Goal: Task Accomplishment & Management: Complete application form

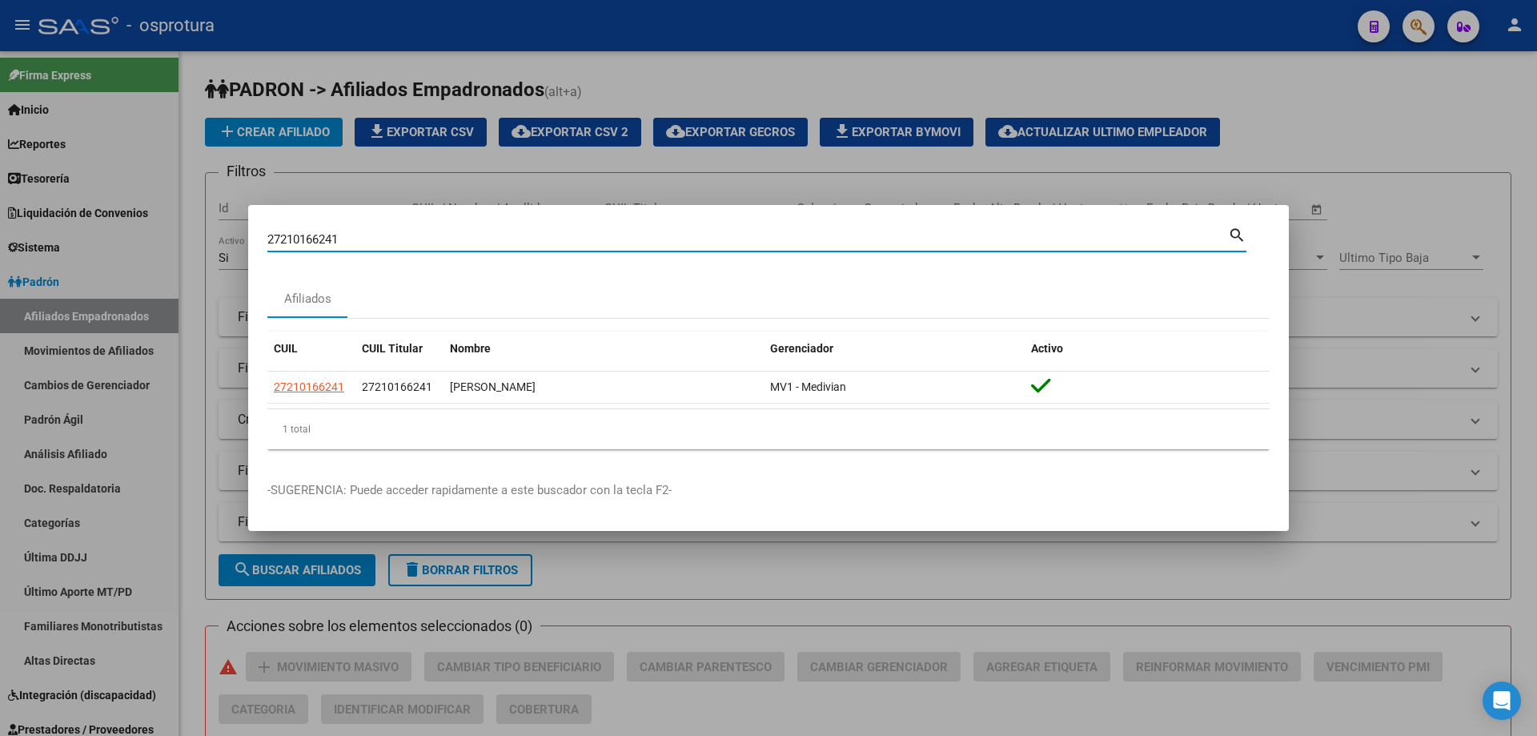
click at [452, 241] on input "27210166241" at bounding box center [747, 239] width 960 height 14
paste input "-21840674-8"
type input "27218406748"
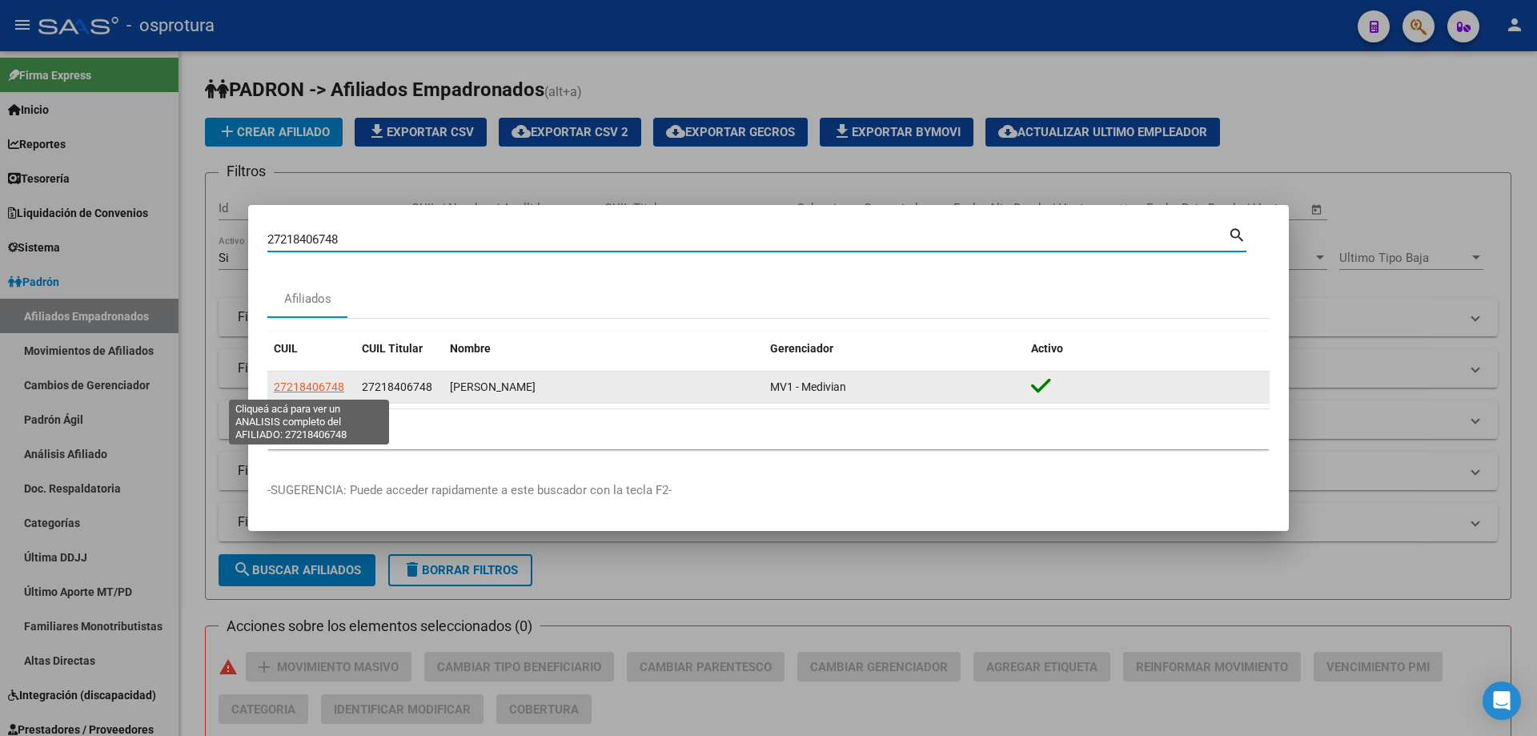
click at [334, 390] on span "27218406748" at bounding box center [309, 386] width 70 height 13
type textarea "27218406748"
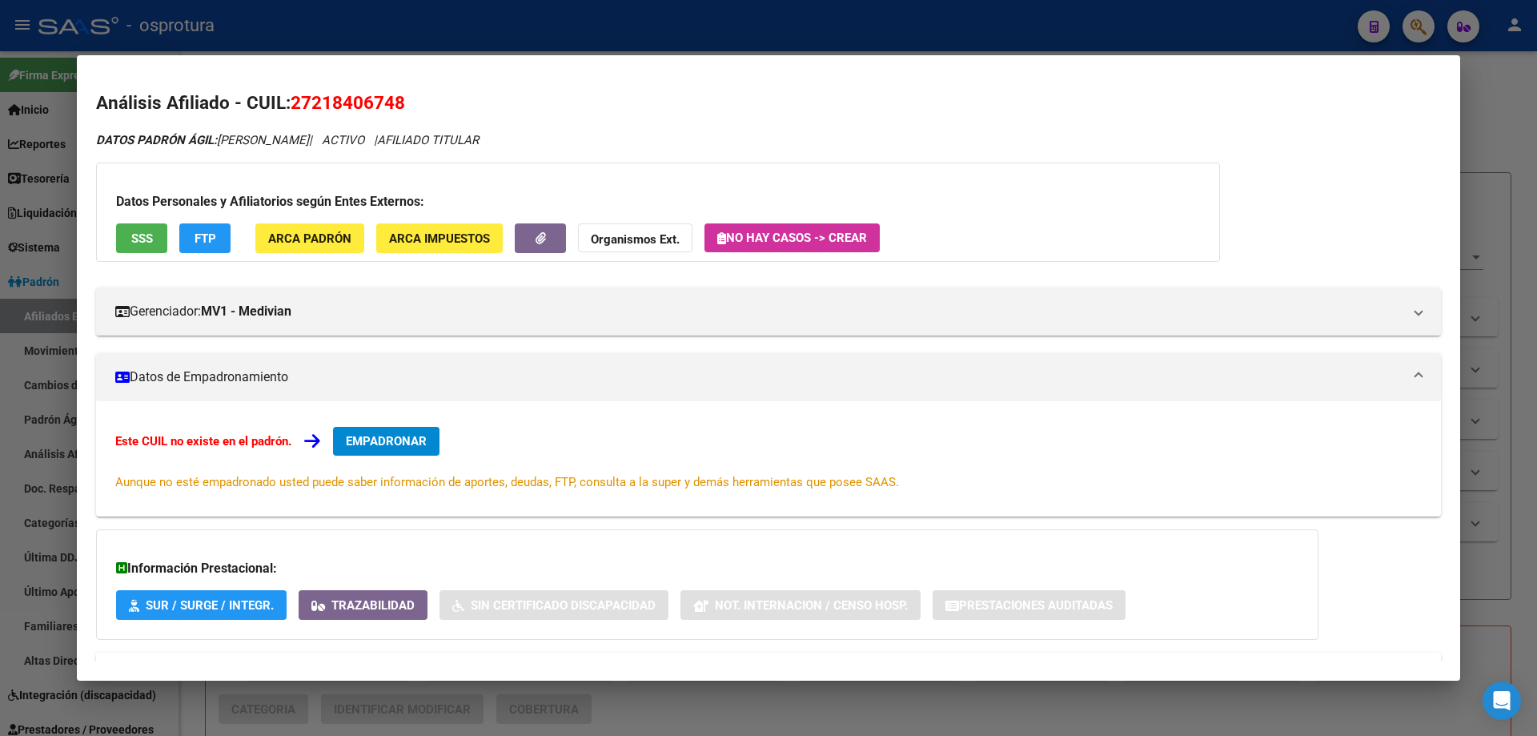
click at [395, 444] on span "EMPADRONAR" at bounding box center [386, 441] width 81 height 14
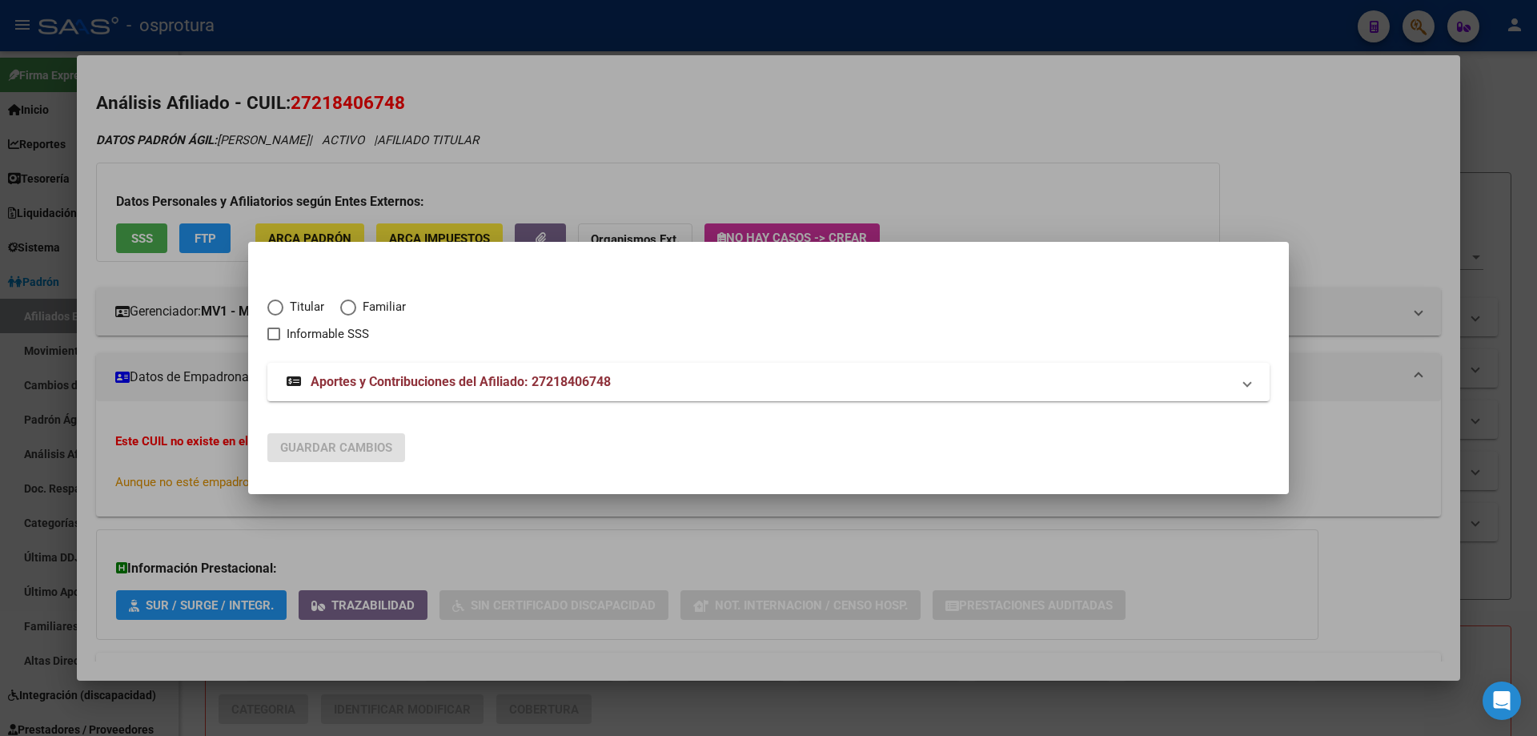
click at [283, 305] on span "Elija una opción" at bounding box center [275, 307] width 16 height 16
click at [283, 305] on input "Titular" at bounding box center [275, 307] width 16 height 16
radio input "true"
checkbox input "true"
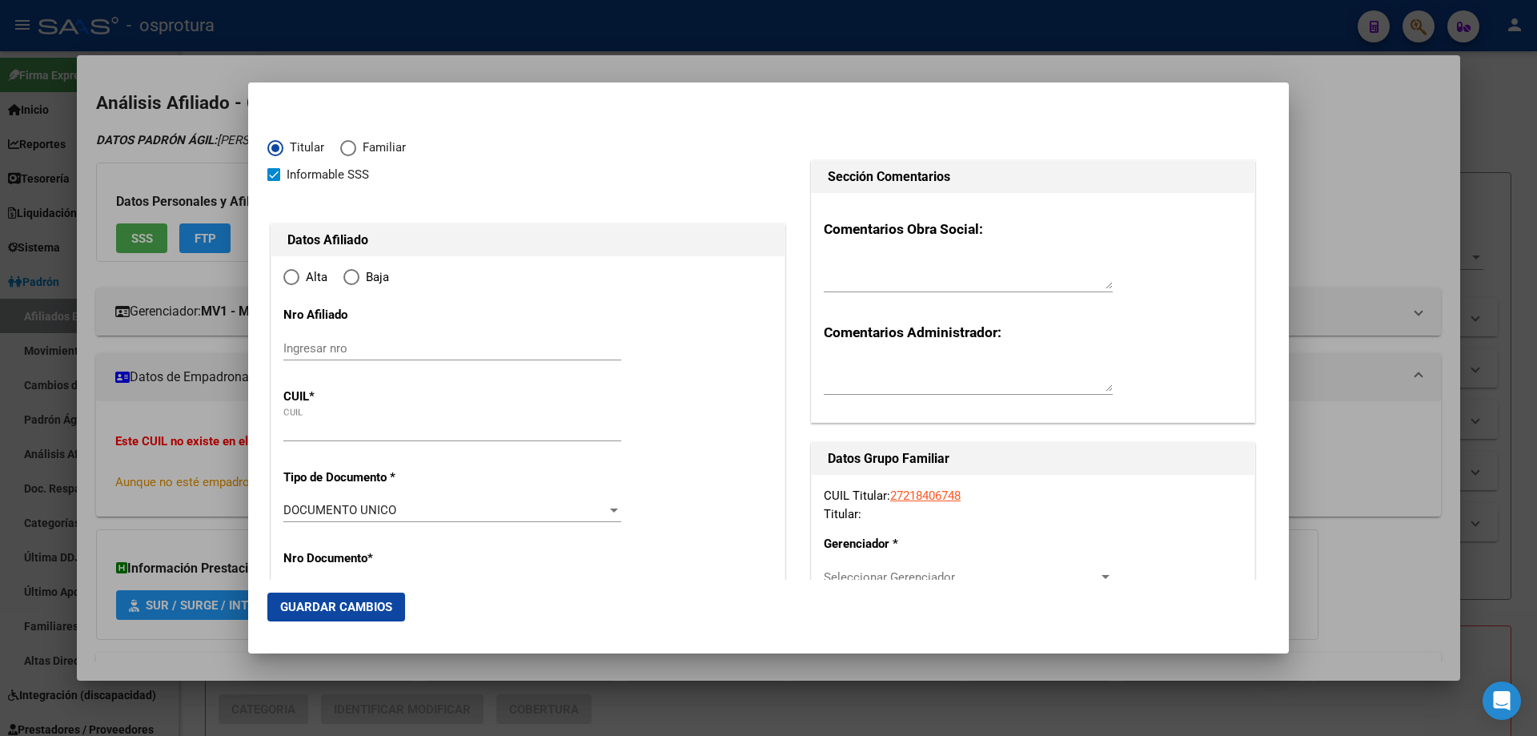
type input "27-21840674-8"
type input "21840674"
type input "YANZON"
type input "[PERSON_NAME]"
type input "[DATE]"
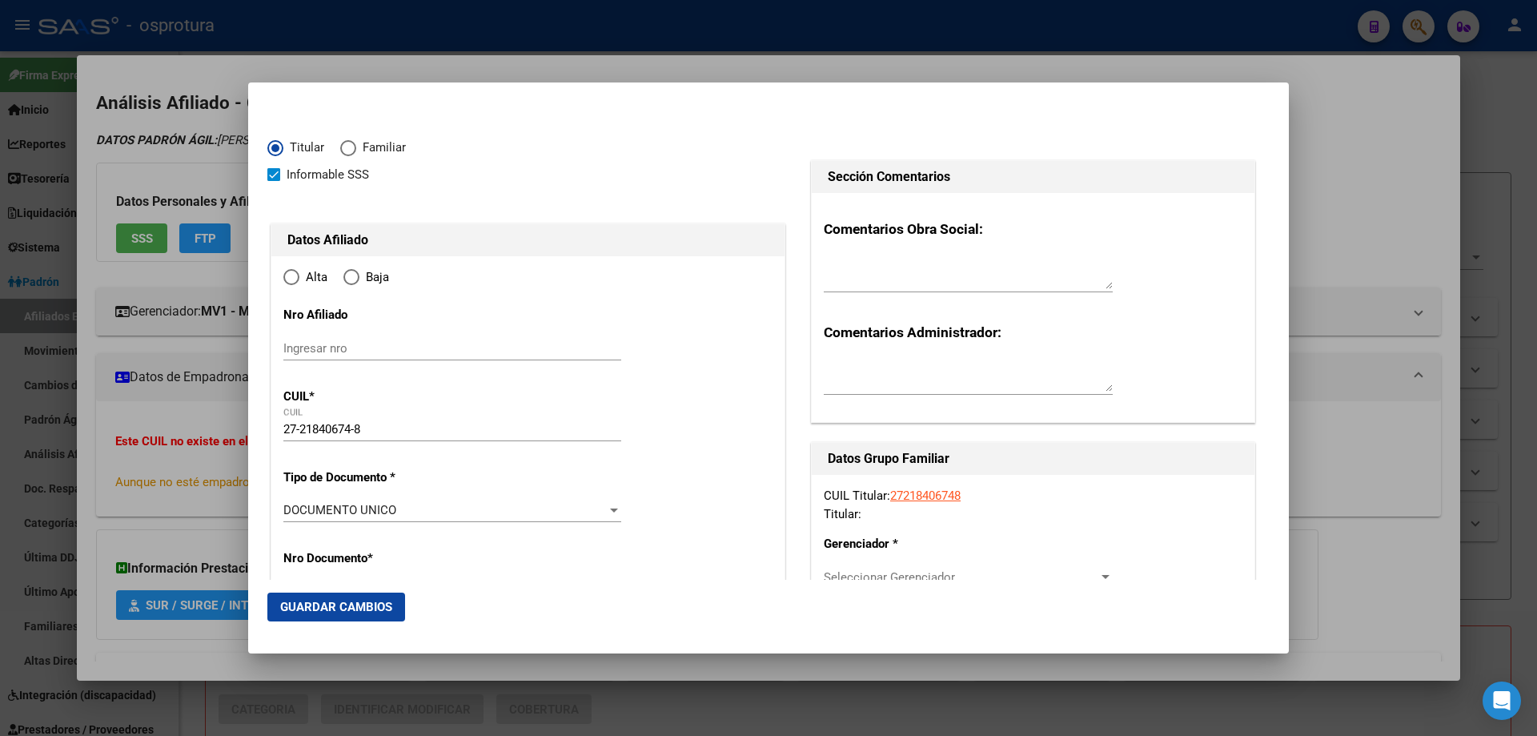
type input "MAIPU"
type input "5515"
type input "pellegrini"
type input "136"
radio input "true"
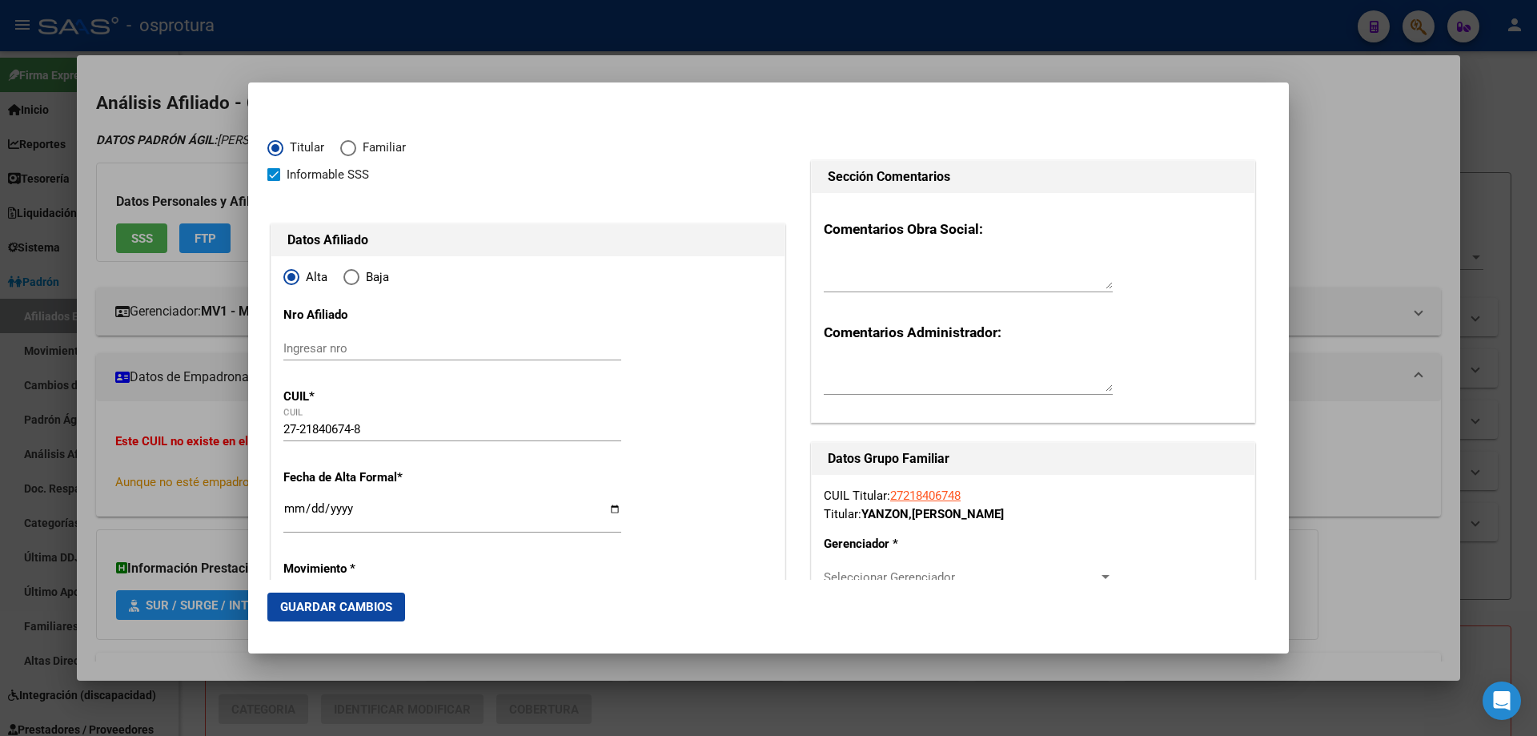
type input "MAIPU"
click at [290, 508] on input "Ingresar fecha" at bounding box center [452, 515] width 338 height 26
type input "[DATE]"
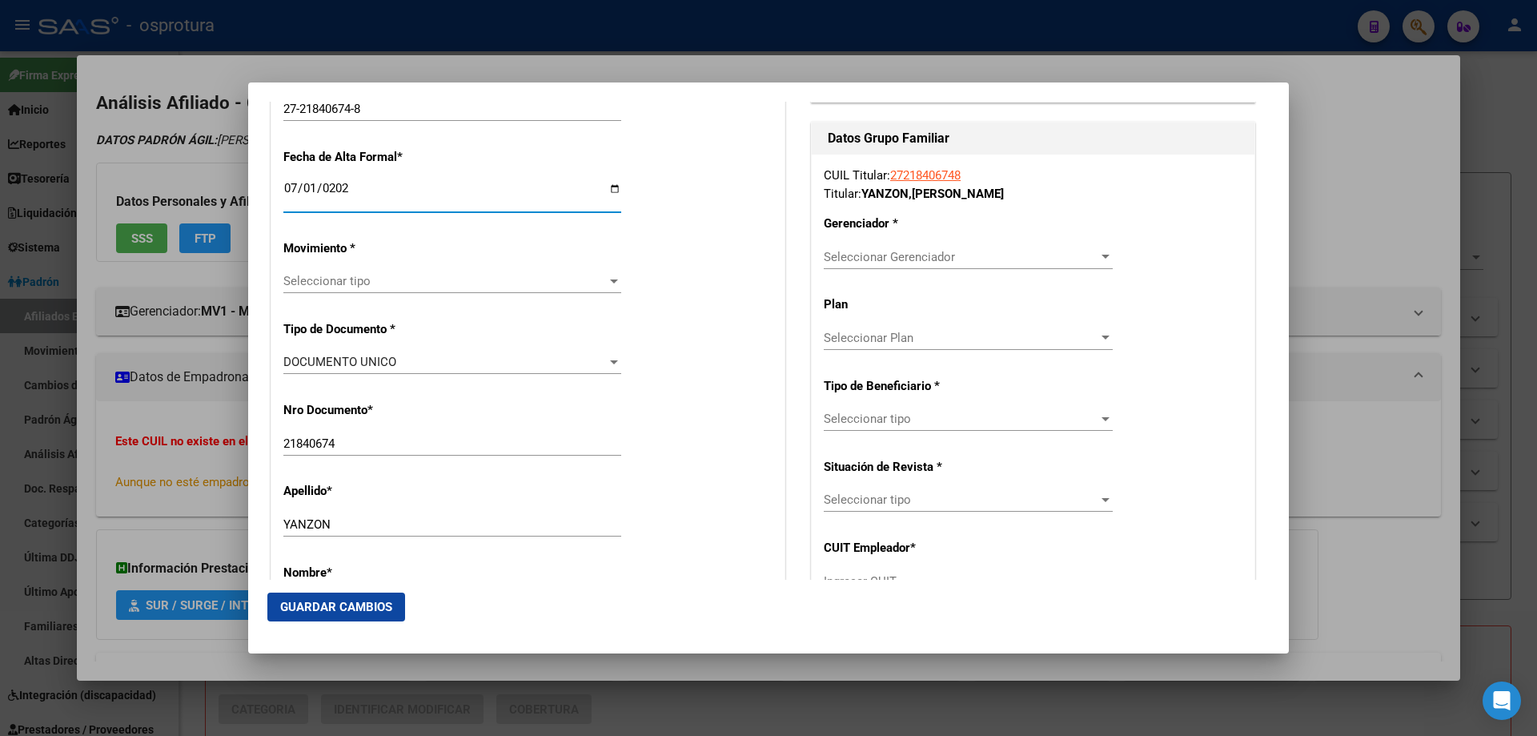
click at [388, 279] on span "Seleccionar tipo" at bounding box center [444, 281] width 323 height 14
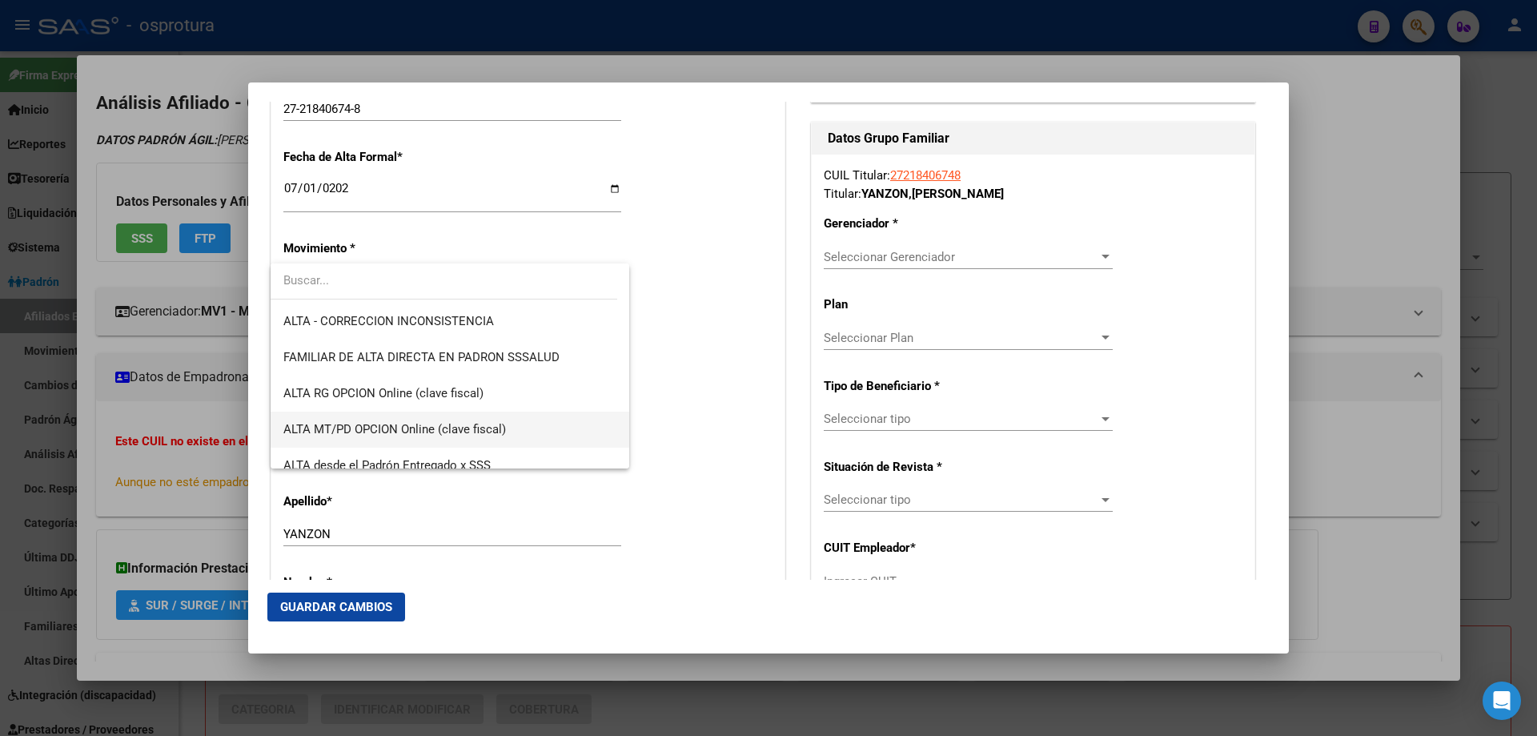
click at [439, 414] on span "ALTA MT/PD OPCION Online (clave fiscal)" at bounding box center [449, 429] width 333 height 36
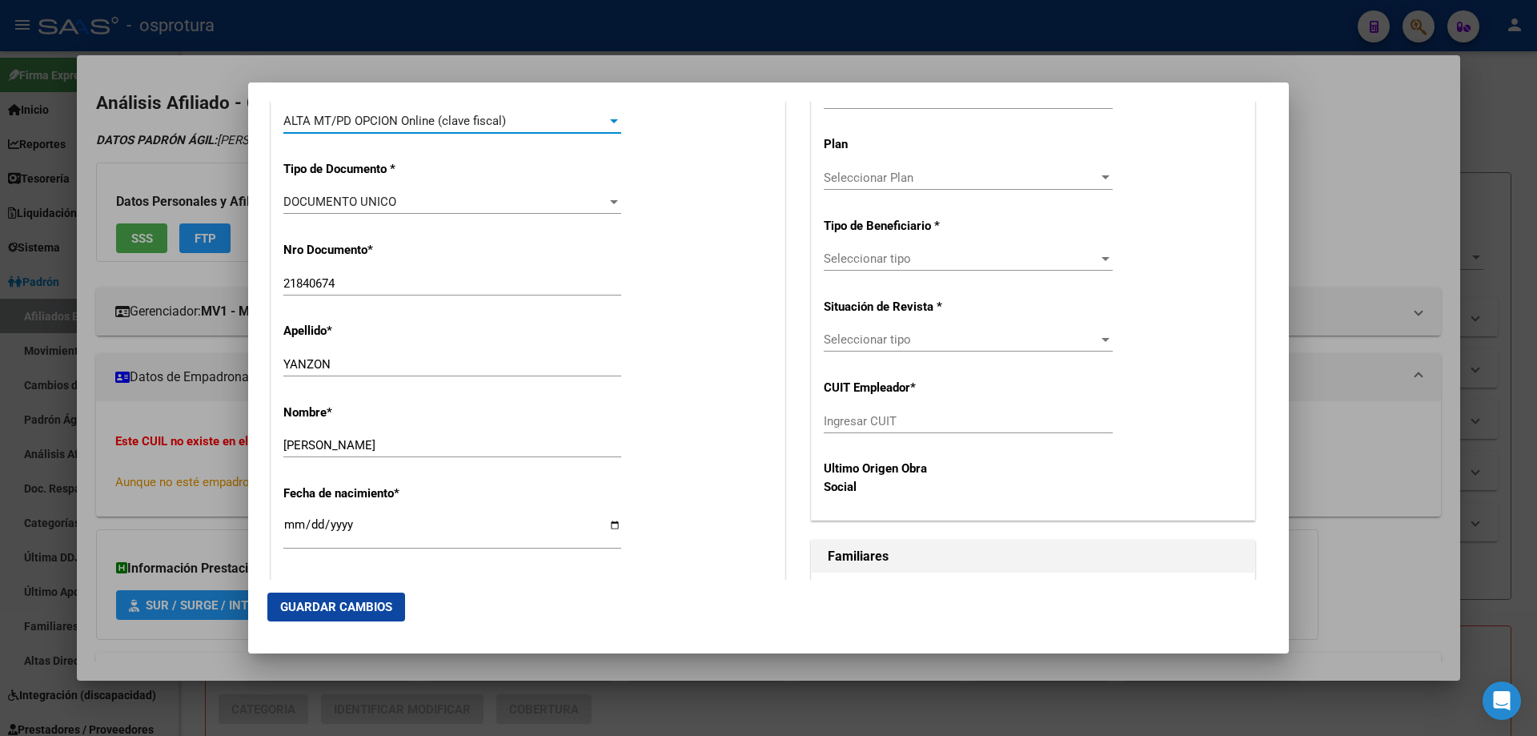
scroll to position [720, 0]
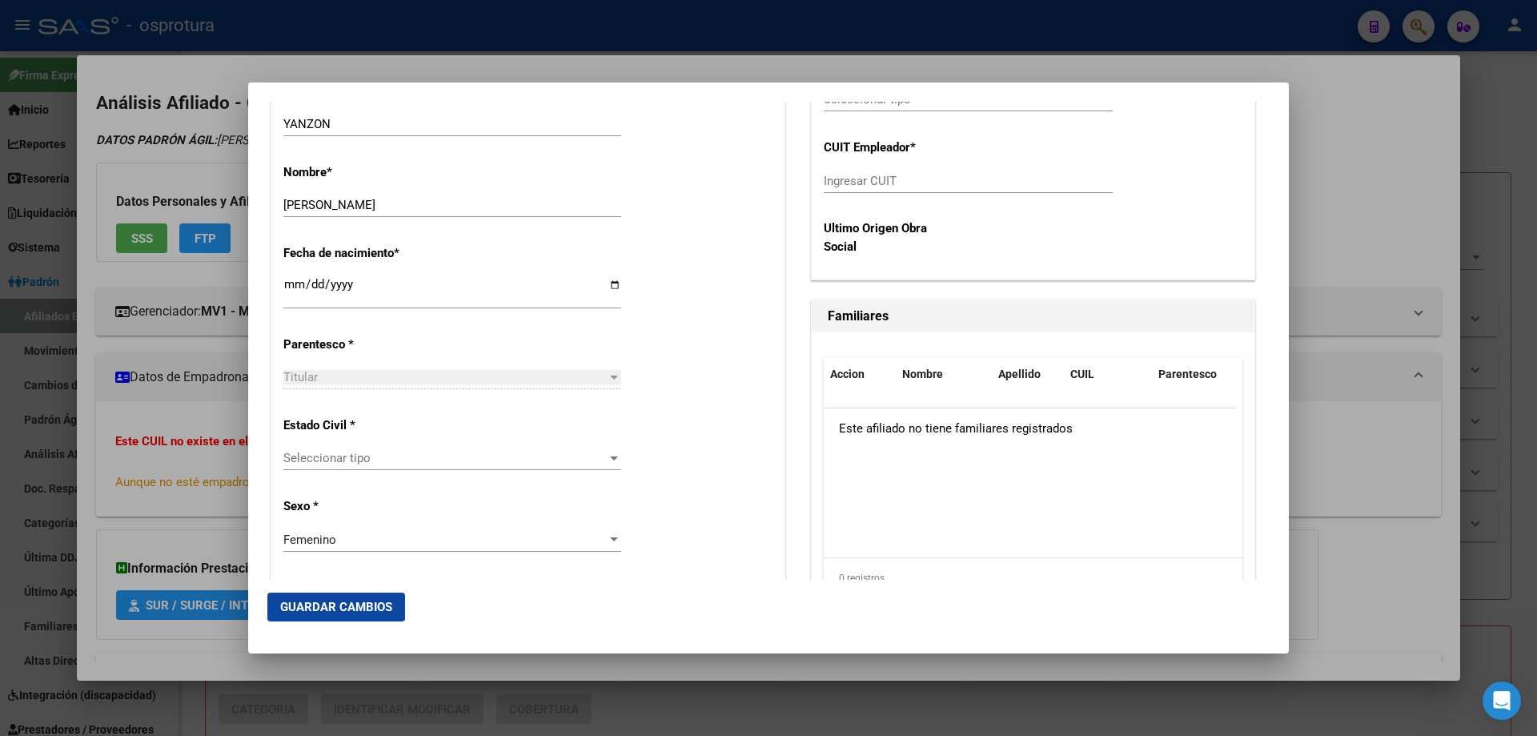
click at [424, 467] on div "Seleccionar tipo Seleccionar tipo" at bounding box center [452, 458] width 338 height 24
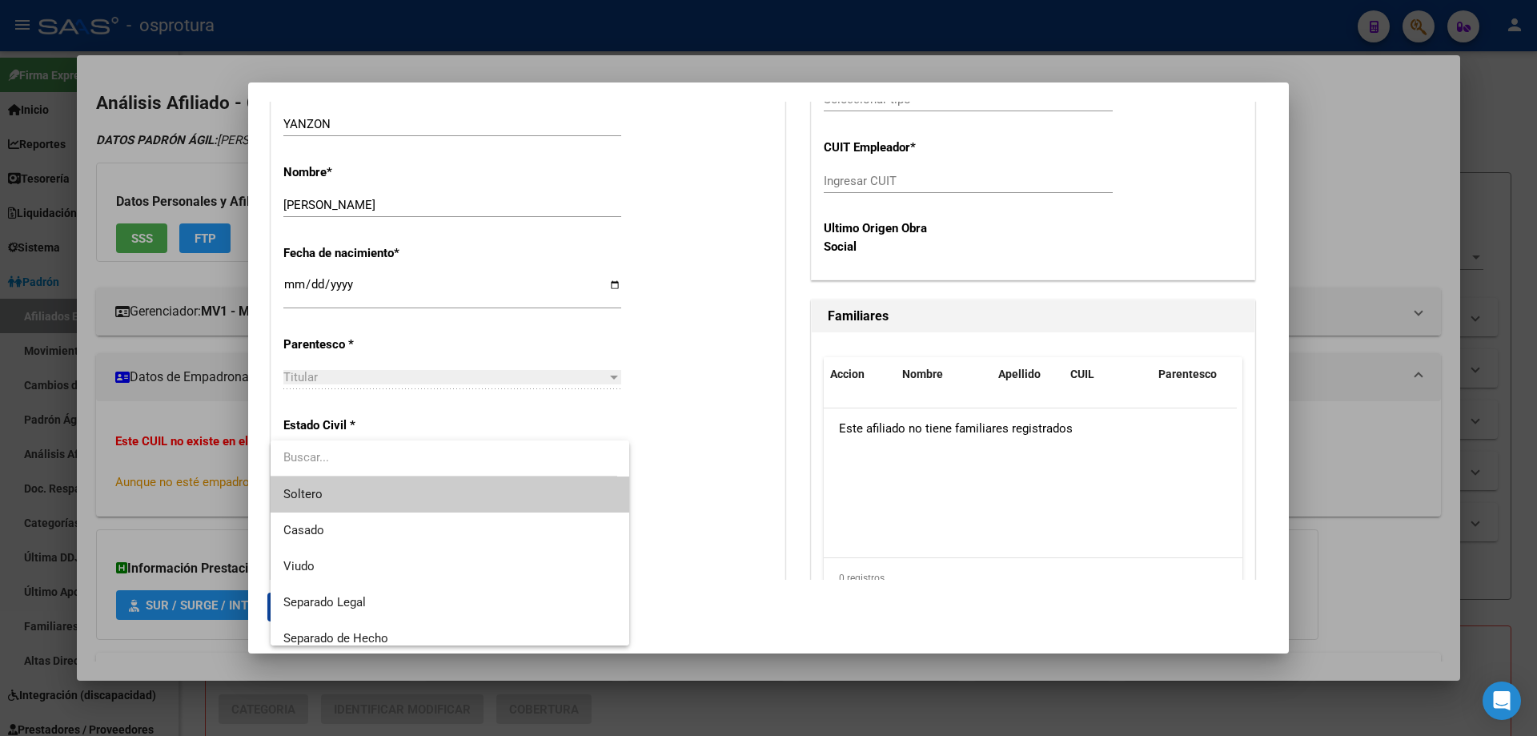
click at [424, 491] on span "Soltero" at bounding box center [449, 494] width 333 height 36
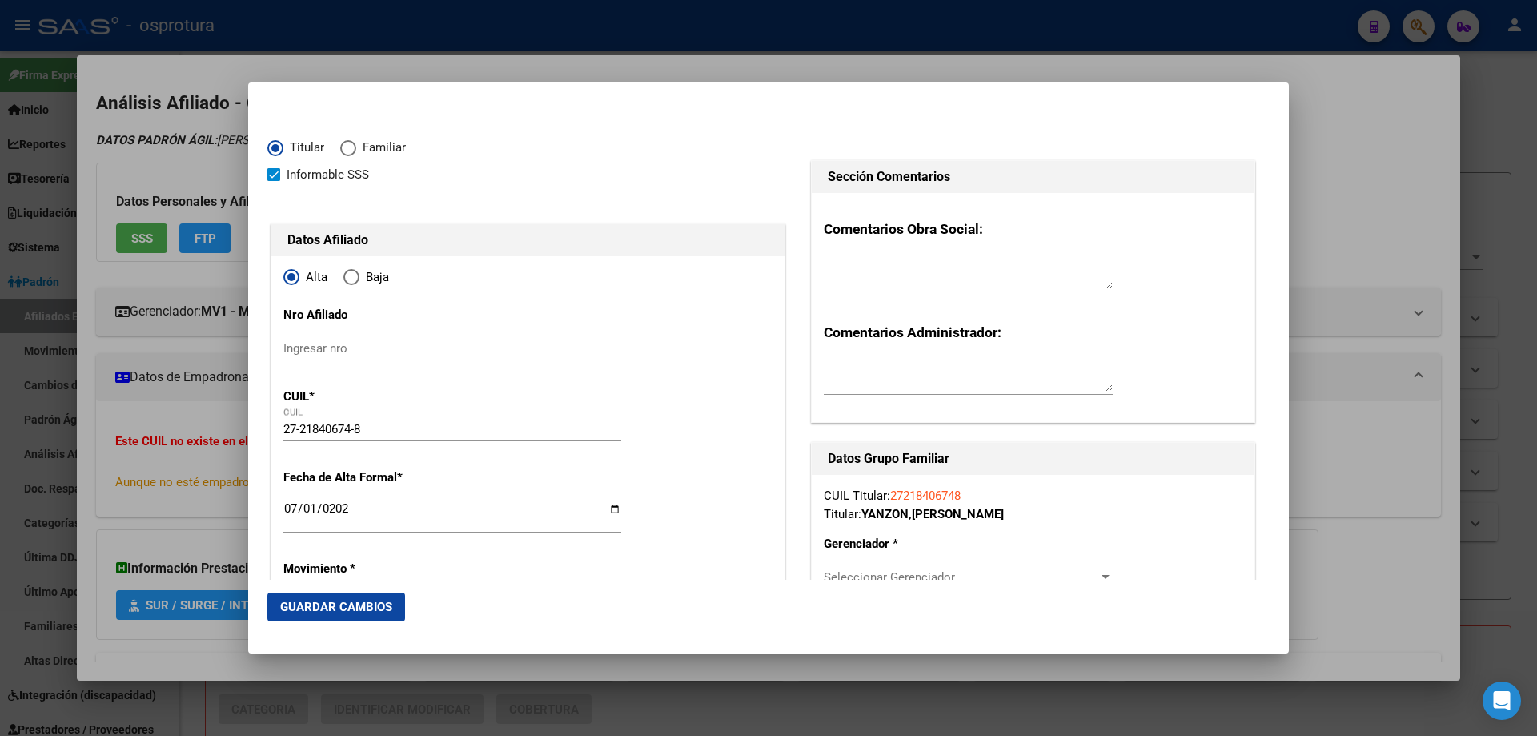
scroll to position [400, 0]
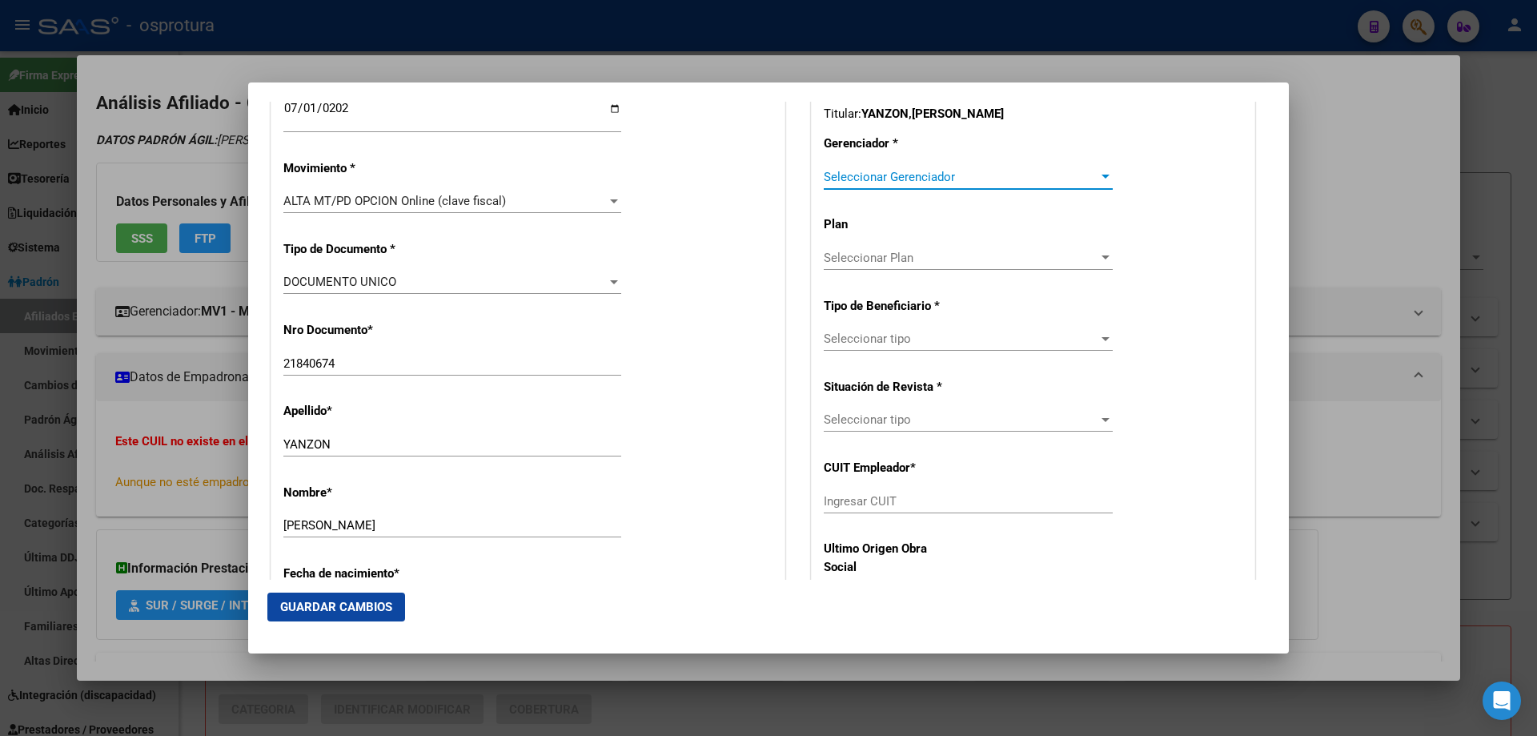
click at [901, 176] on span "Seleccionar Gerenciador" at bounding box center [961, 177] width 275 height 14
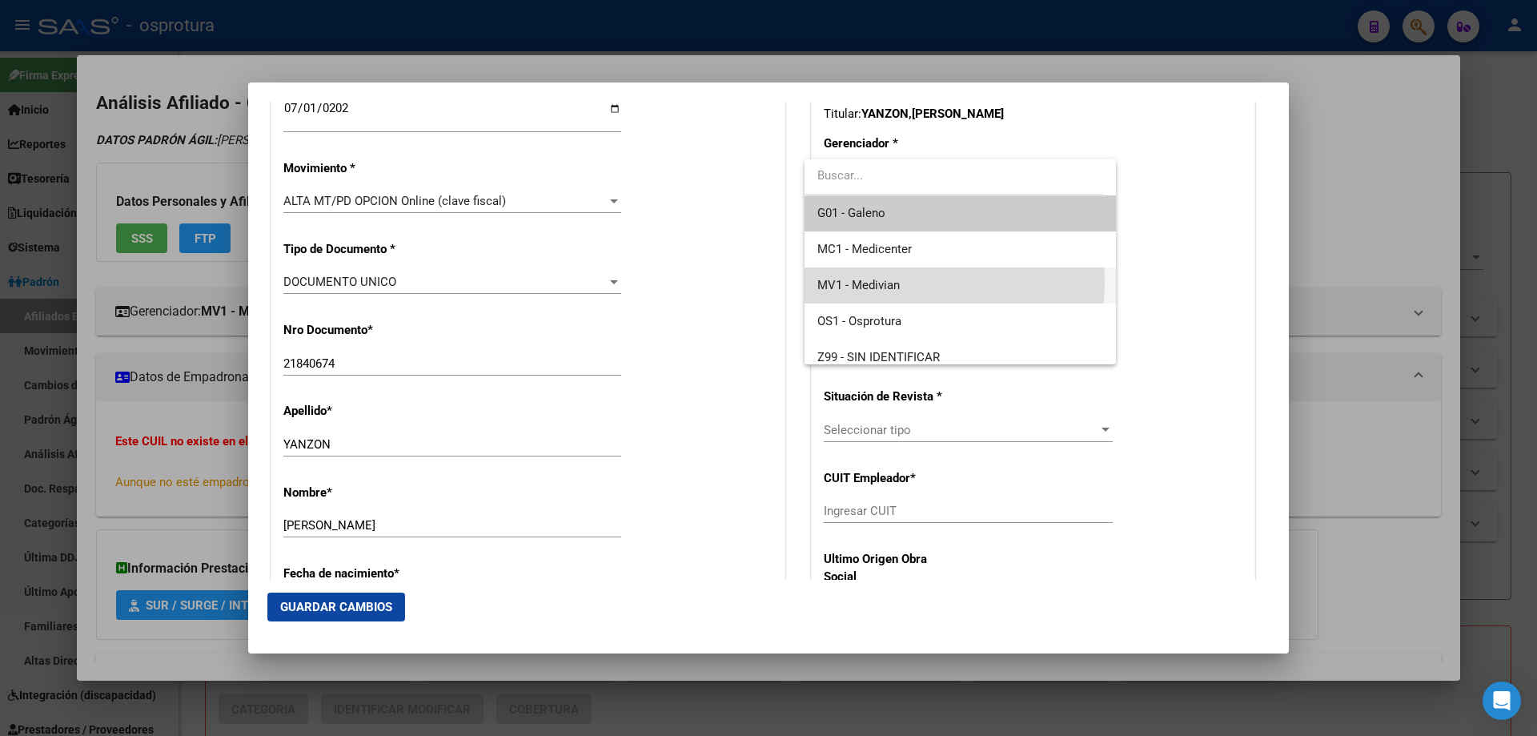
click at [901, 282] on span "MV1 - Medivian" at bounding box center [959, 285] width 285 height 36
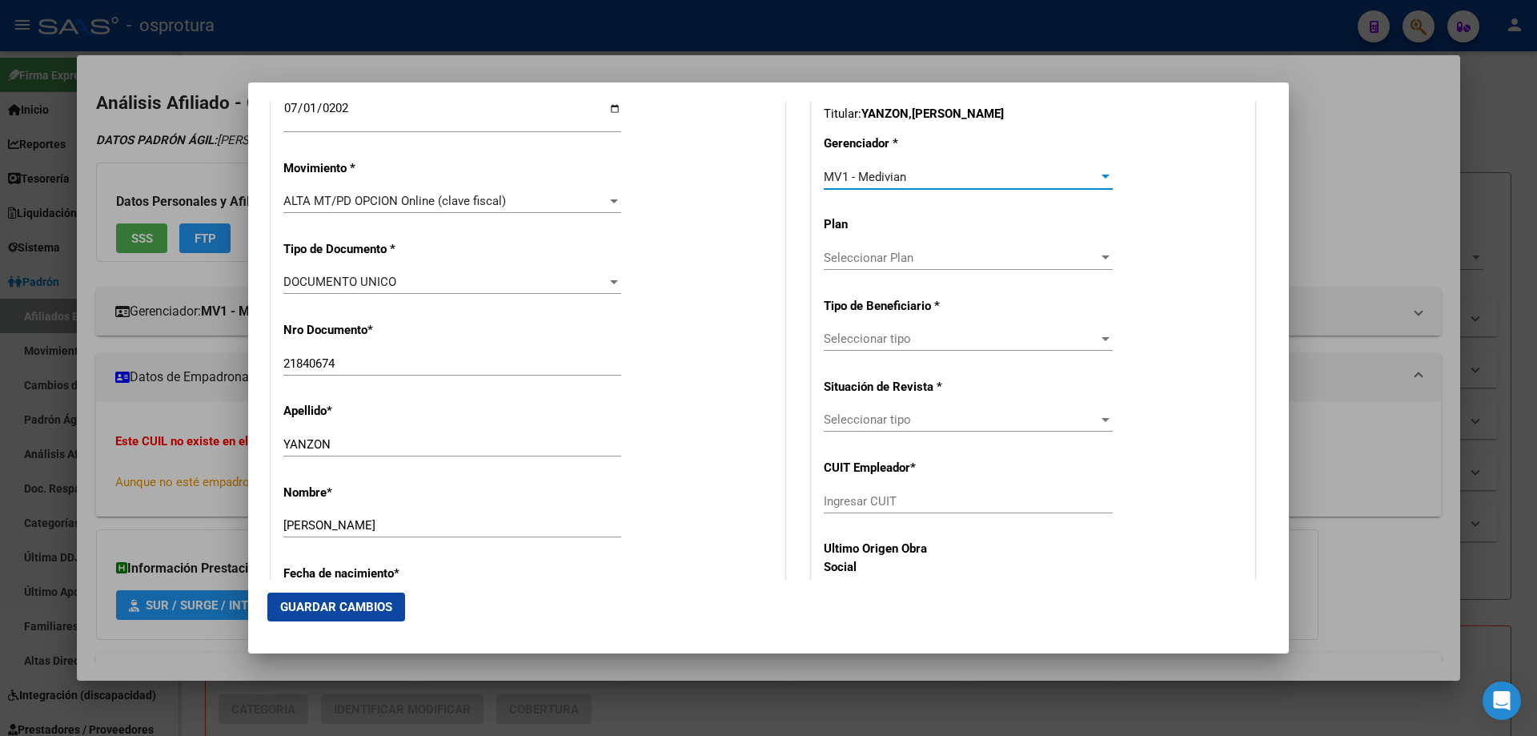
click at [899, 341] on span "Seleccionar tipo" at bounding box center [961, 338] width 275 height 14
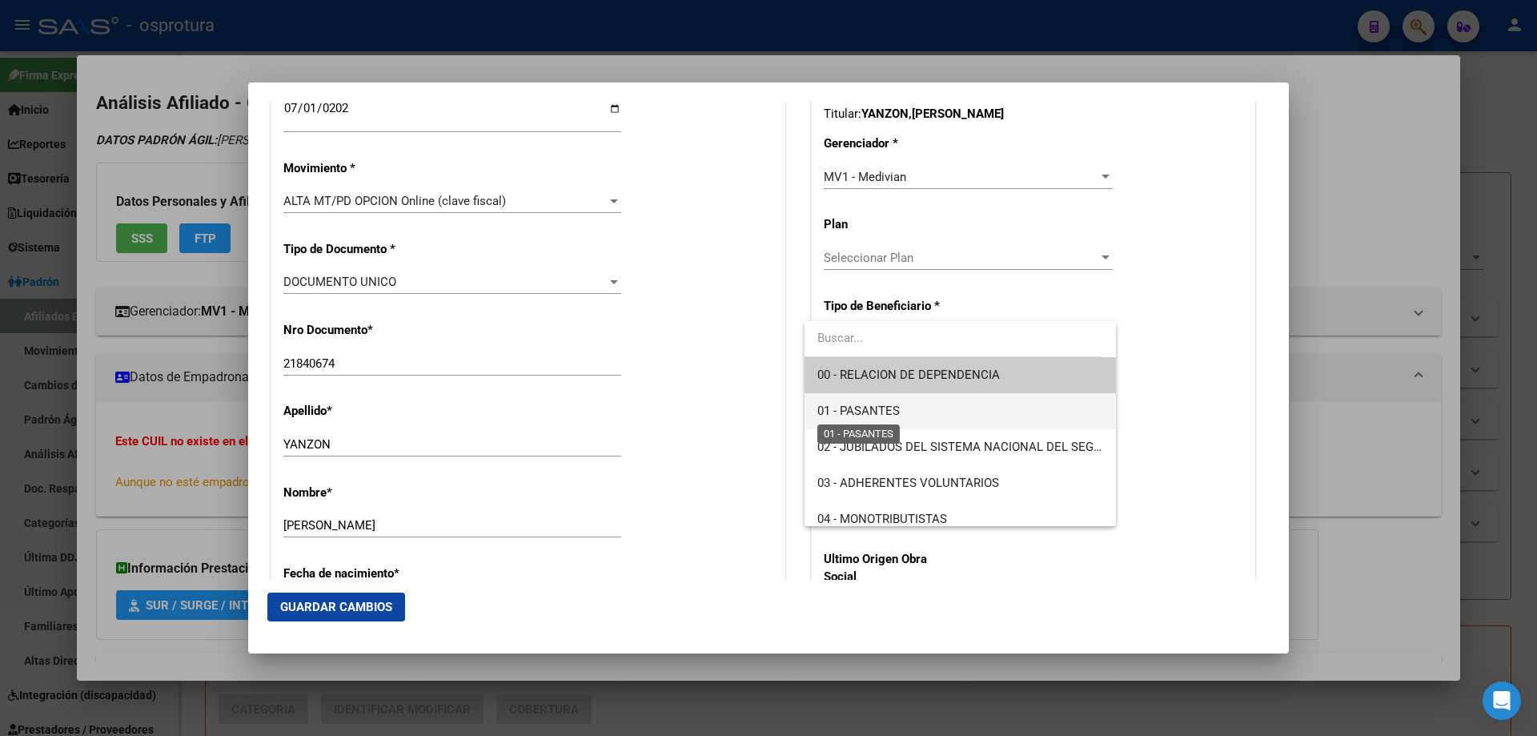
scroll to position [240, 0]
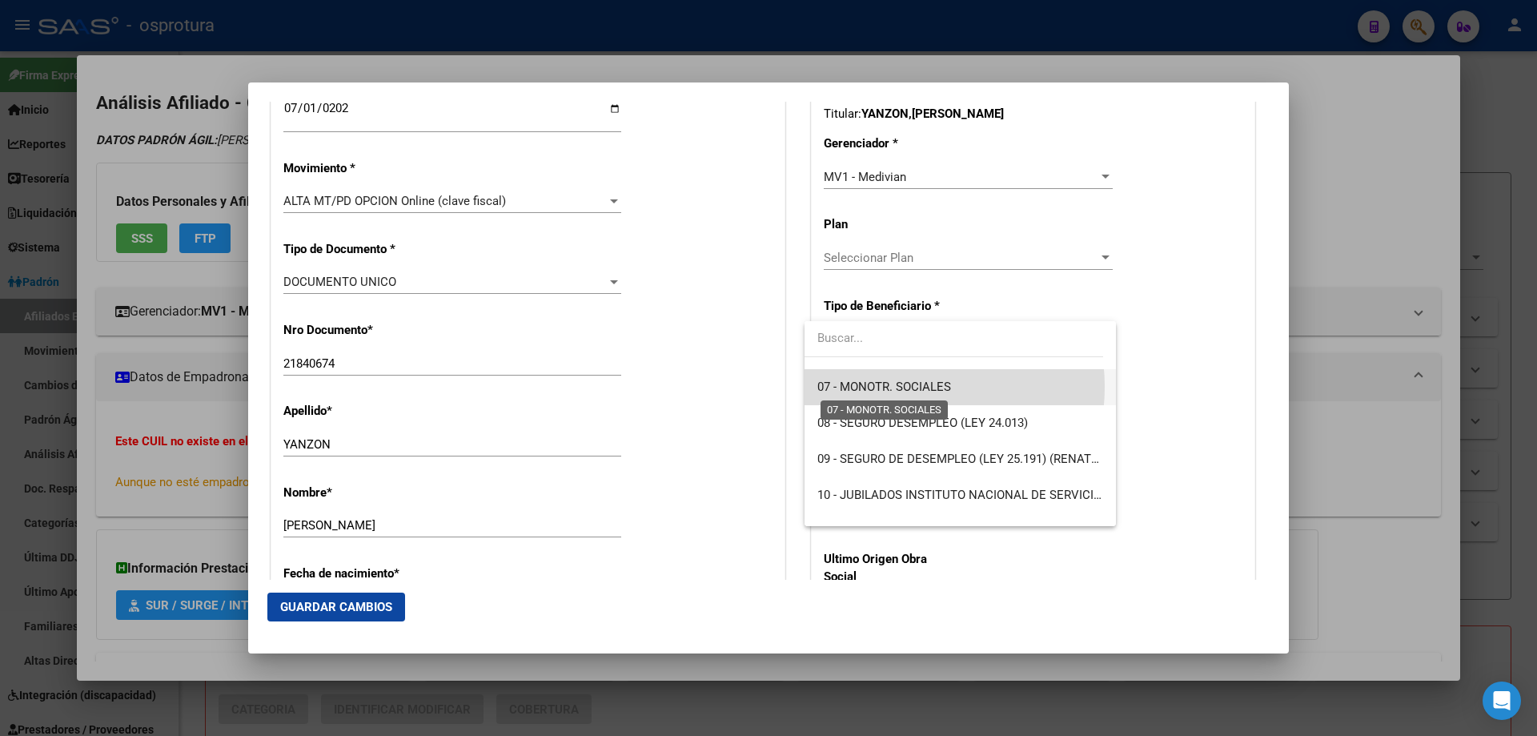
click at [898, 387] on span "07 - MONOTR. SOCIALES" at bounding box center [884, 386] width 134 height 14
type input "27-21840674-8"
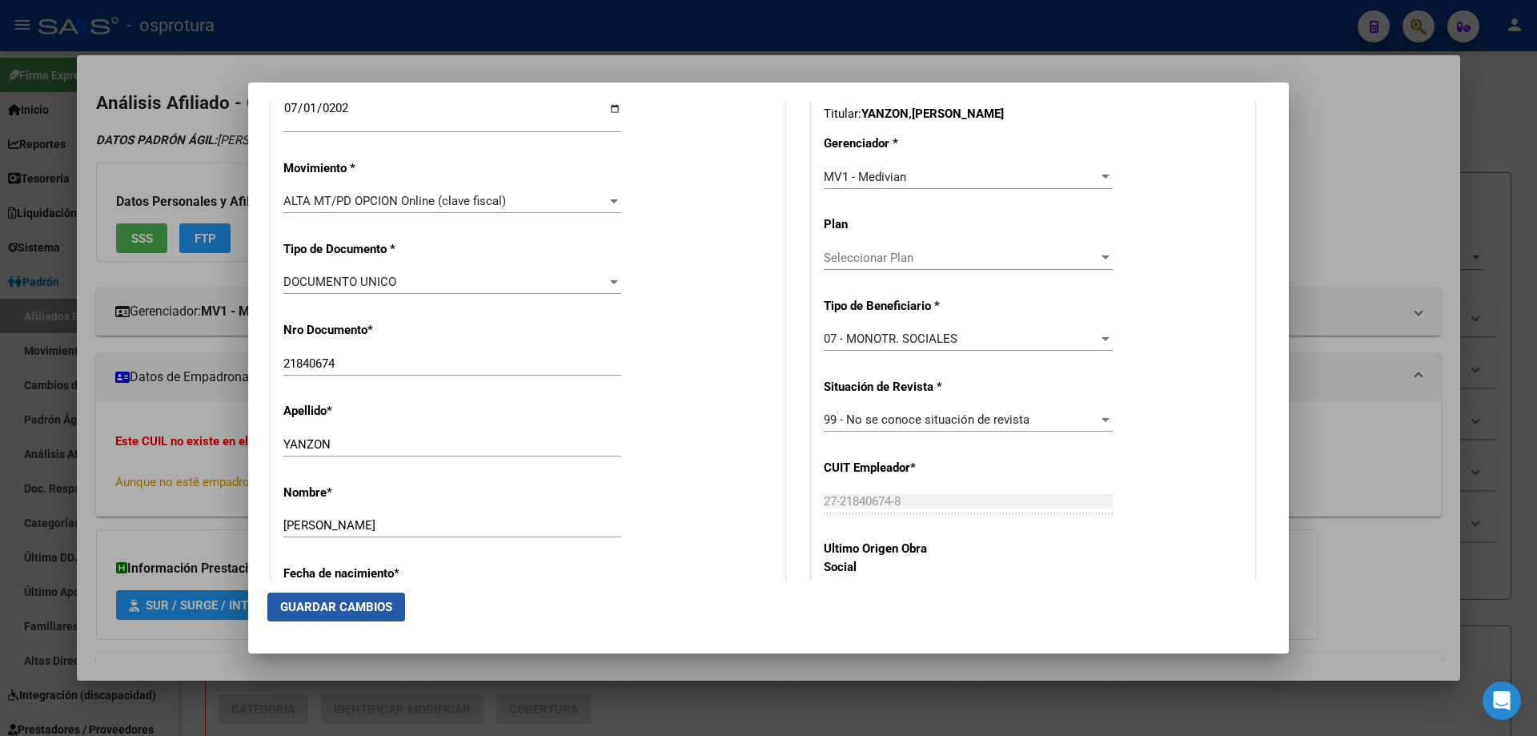
click at [331, 597] on button "Guardar Cambios" at bounding box center [336, 606] width 138 height 29
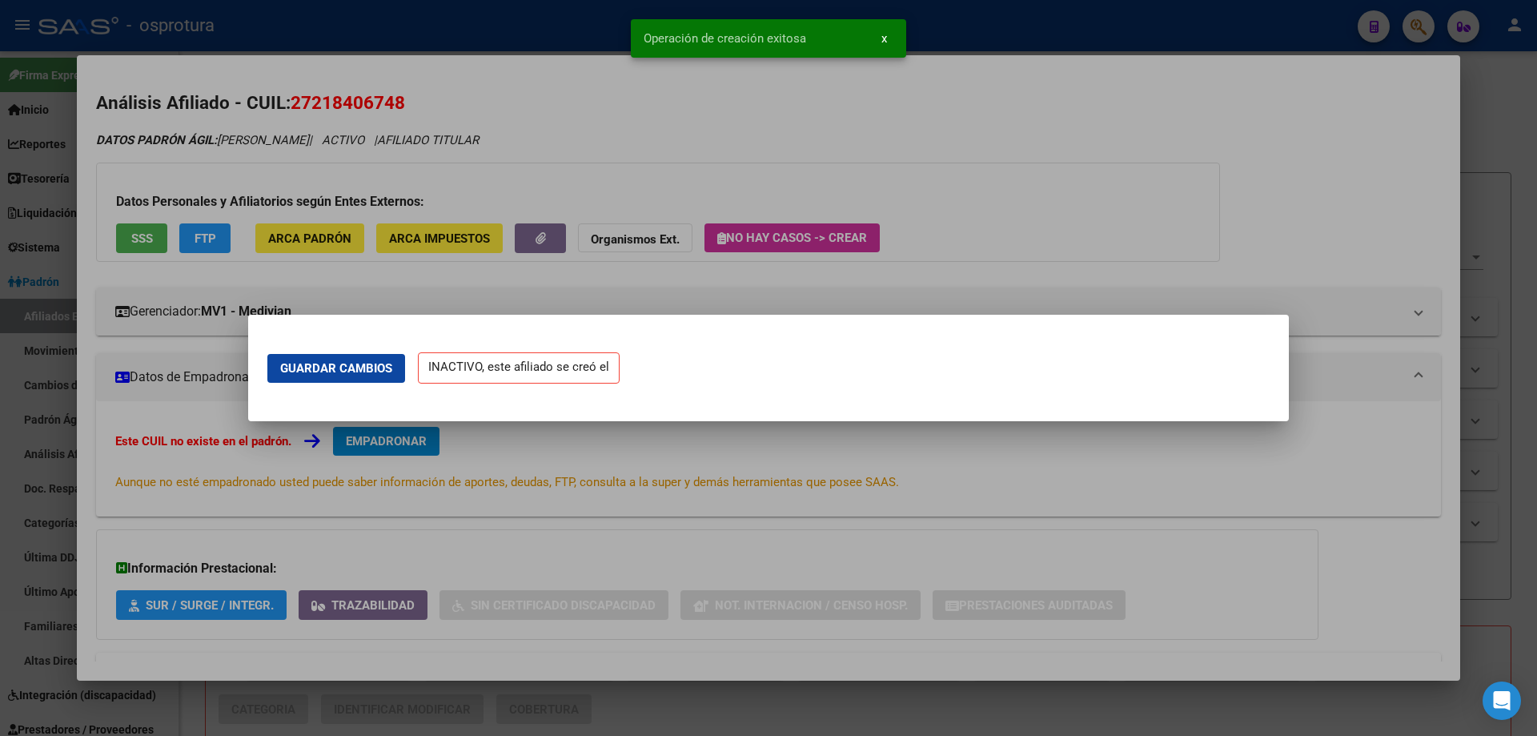
scroll to position [0, 0]
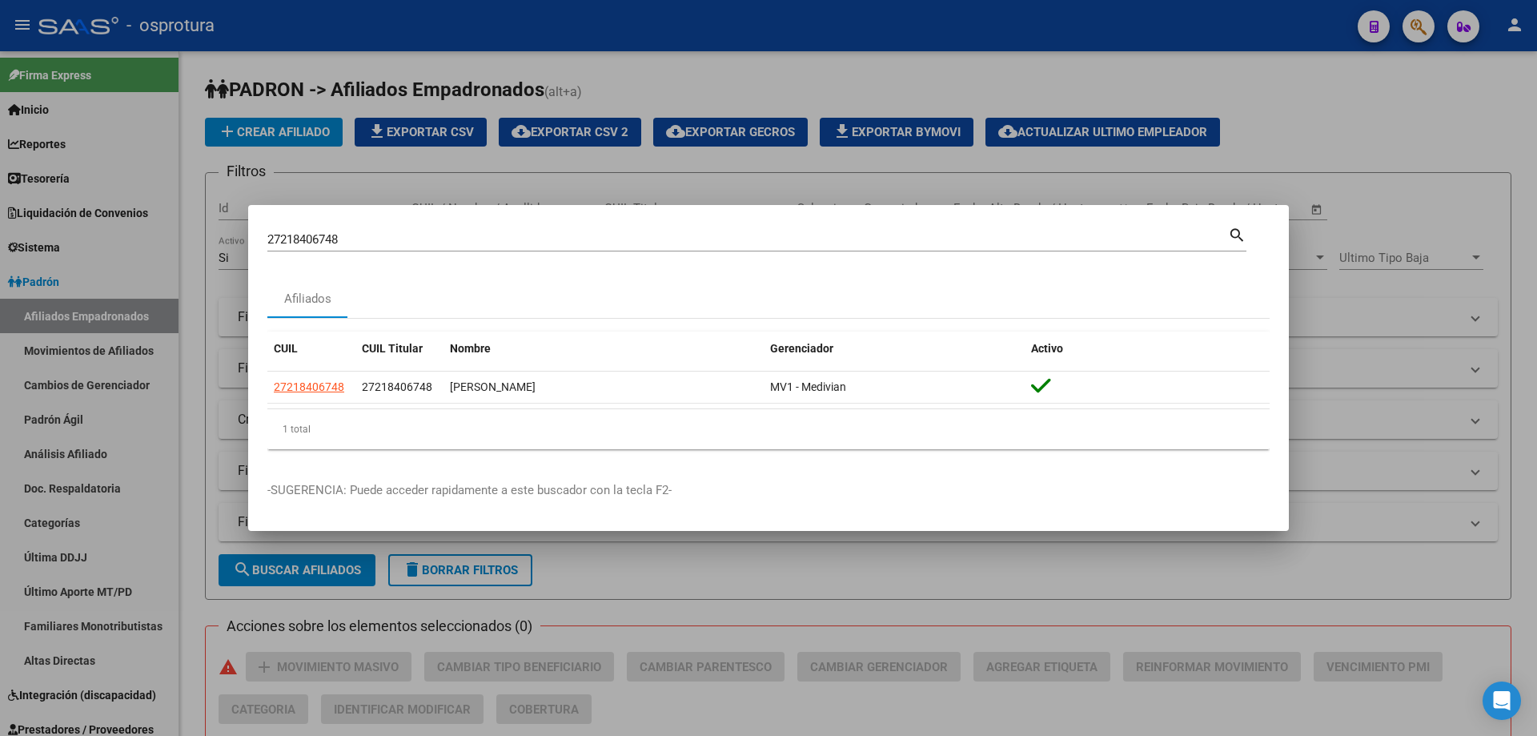
click at [343, 233] on input "27218406748" at bounding box center [747, 239] width 960 height 14
paste input "-22027006-3"
type input "27220270063"
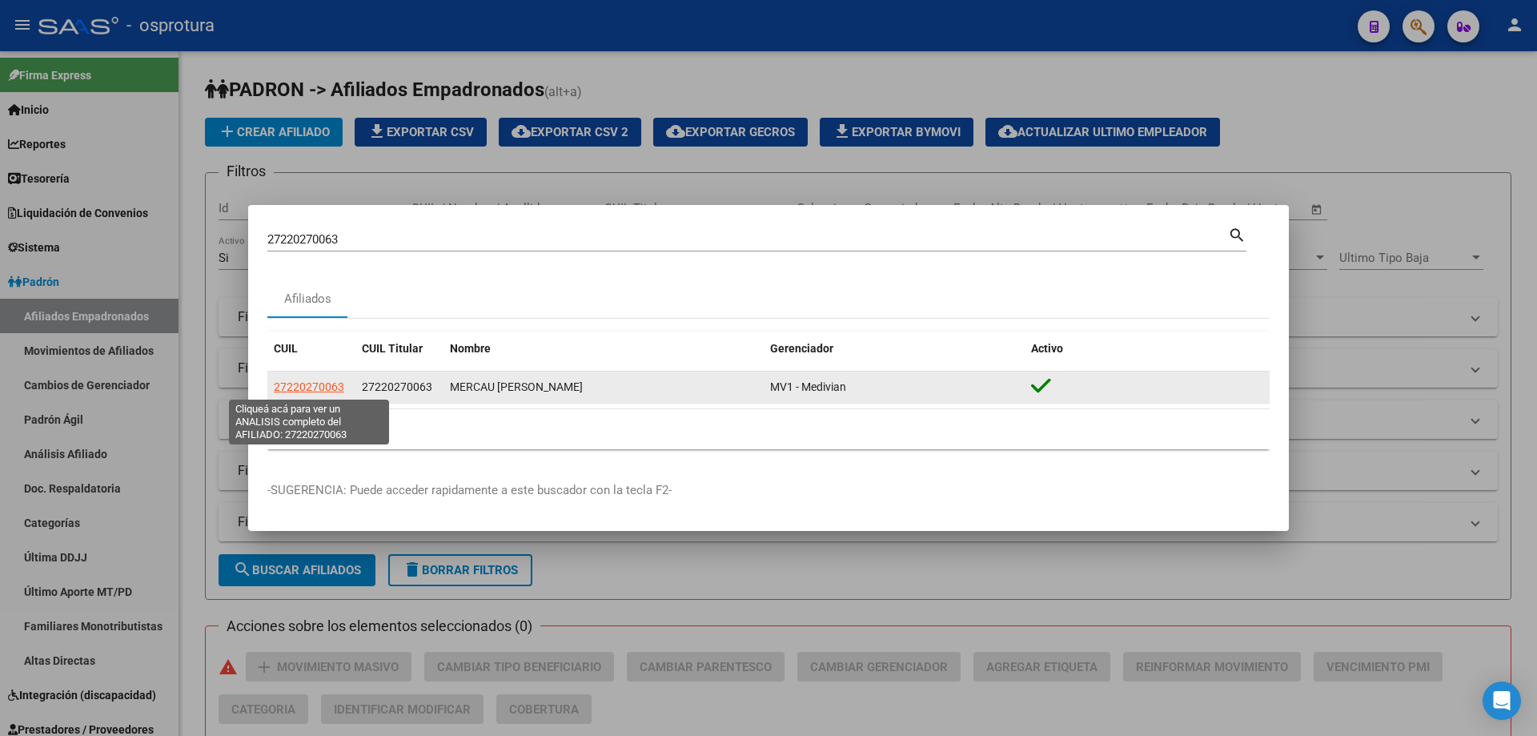
click at [298, 387] on span "27220270063" at bounding box center [309, 386] width 70 height 13
type textarea "27220270063"
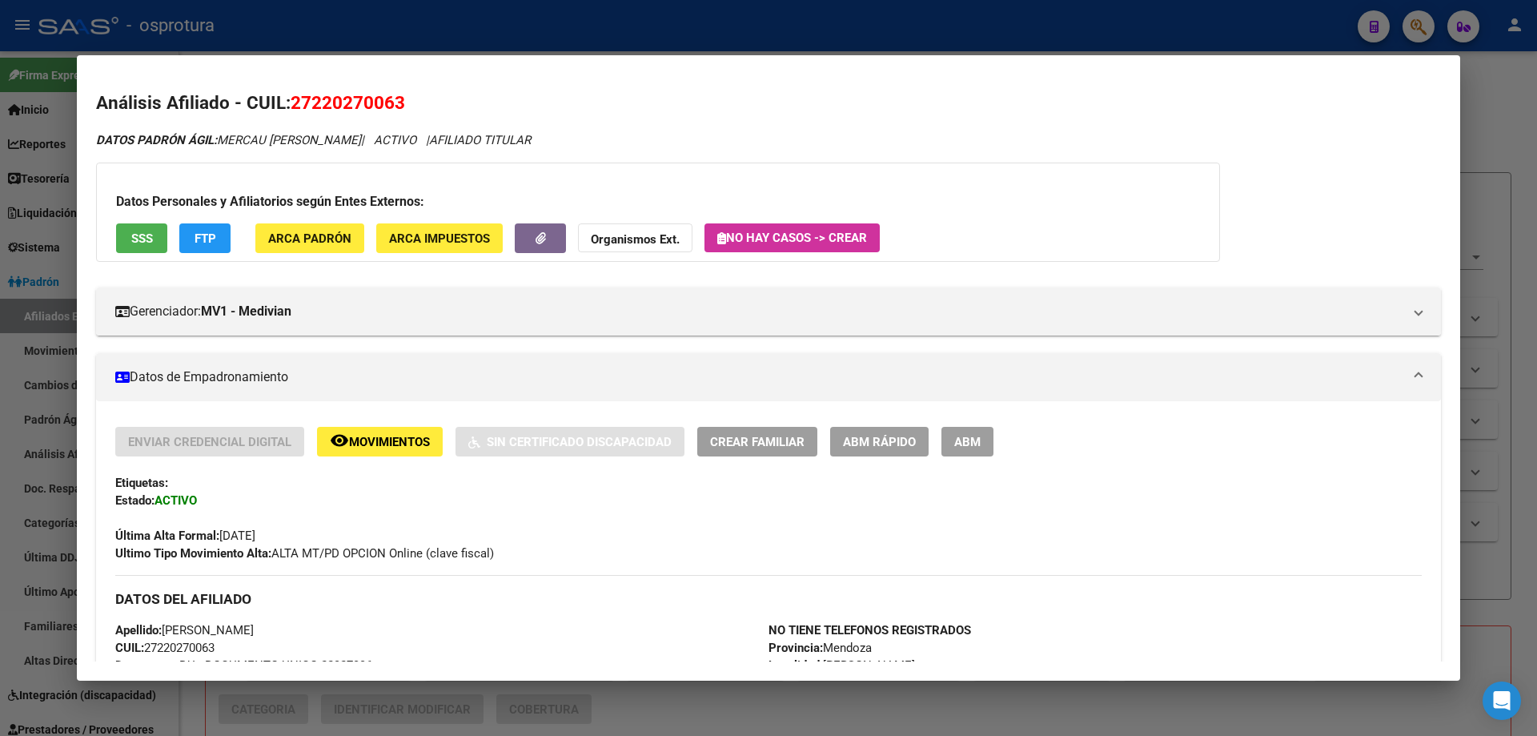
scroll to position [320, 0]
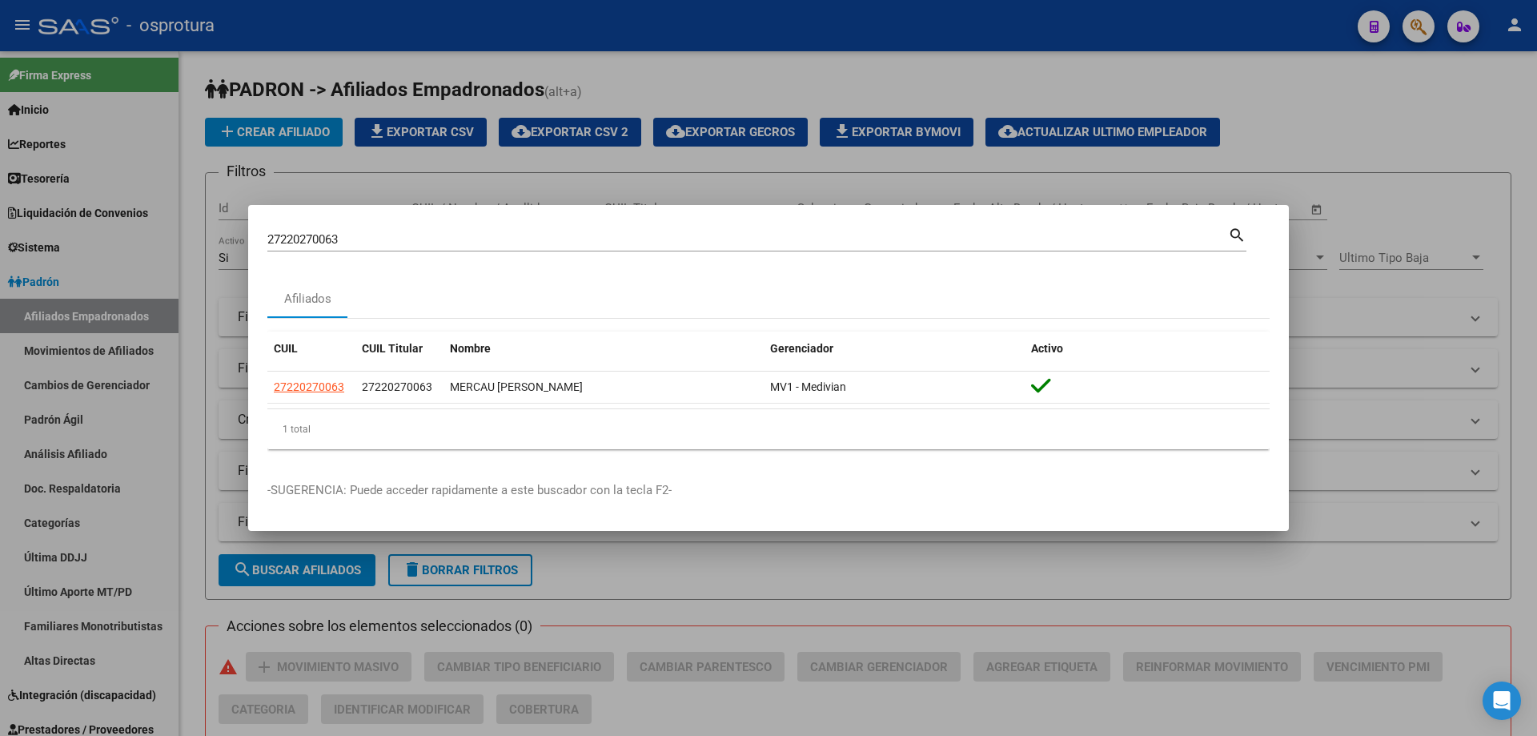
click at [383, 244] on input "27220270063" at bounding box center [747, 239] width 960 height 14
paste input "-22159047-9"
type input "27221590479"
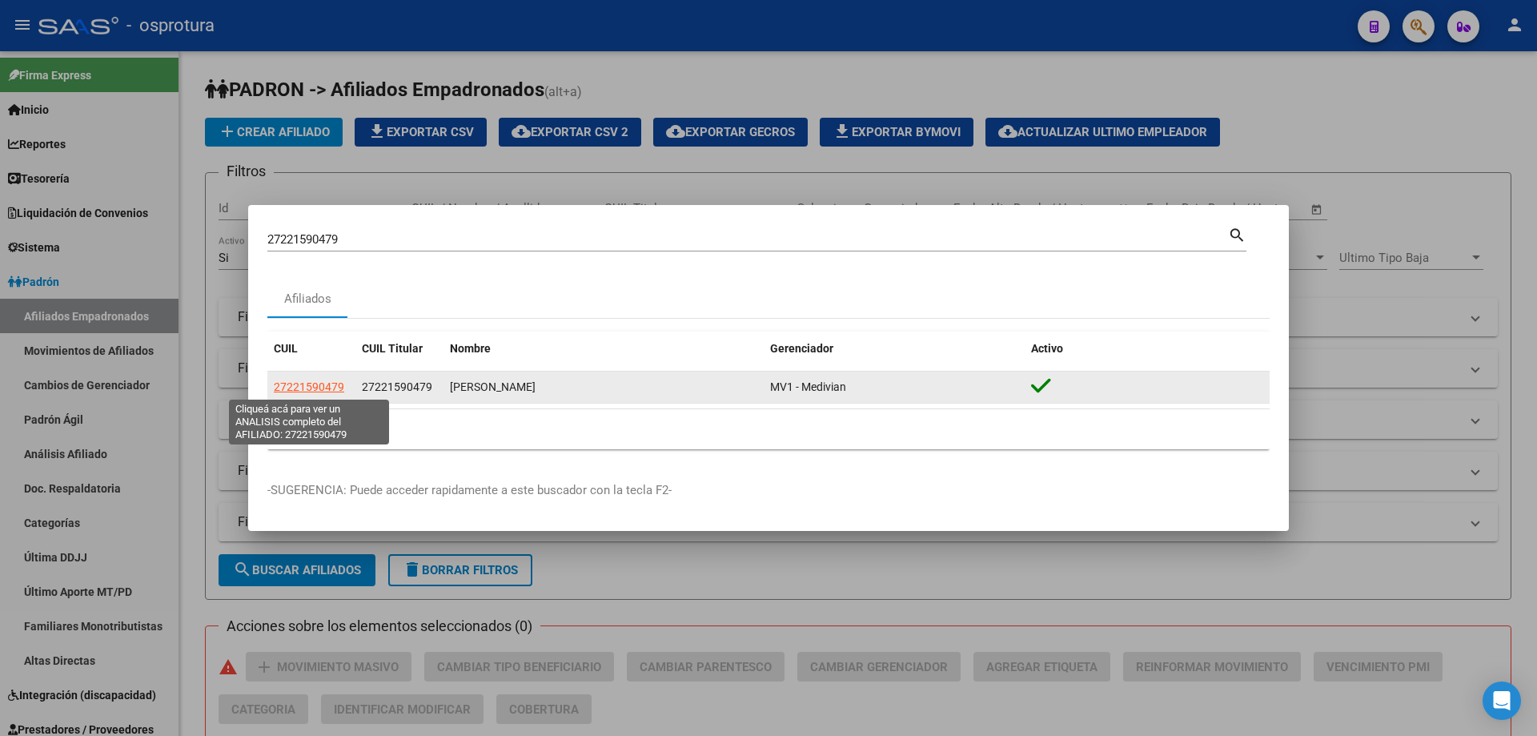
click at [327, 387] on span "27221590479" at bounding box center [309, 386] width 70 height 13
type textarea "27221590479"
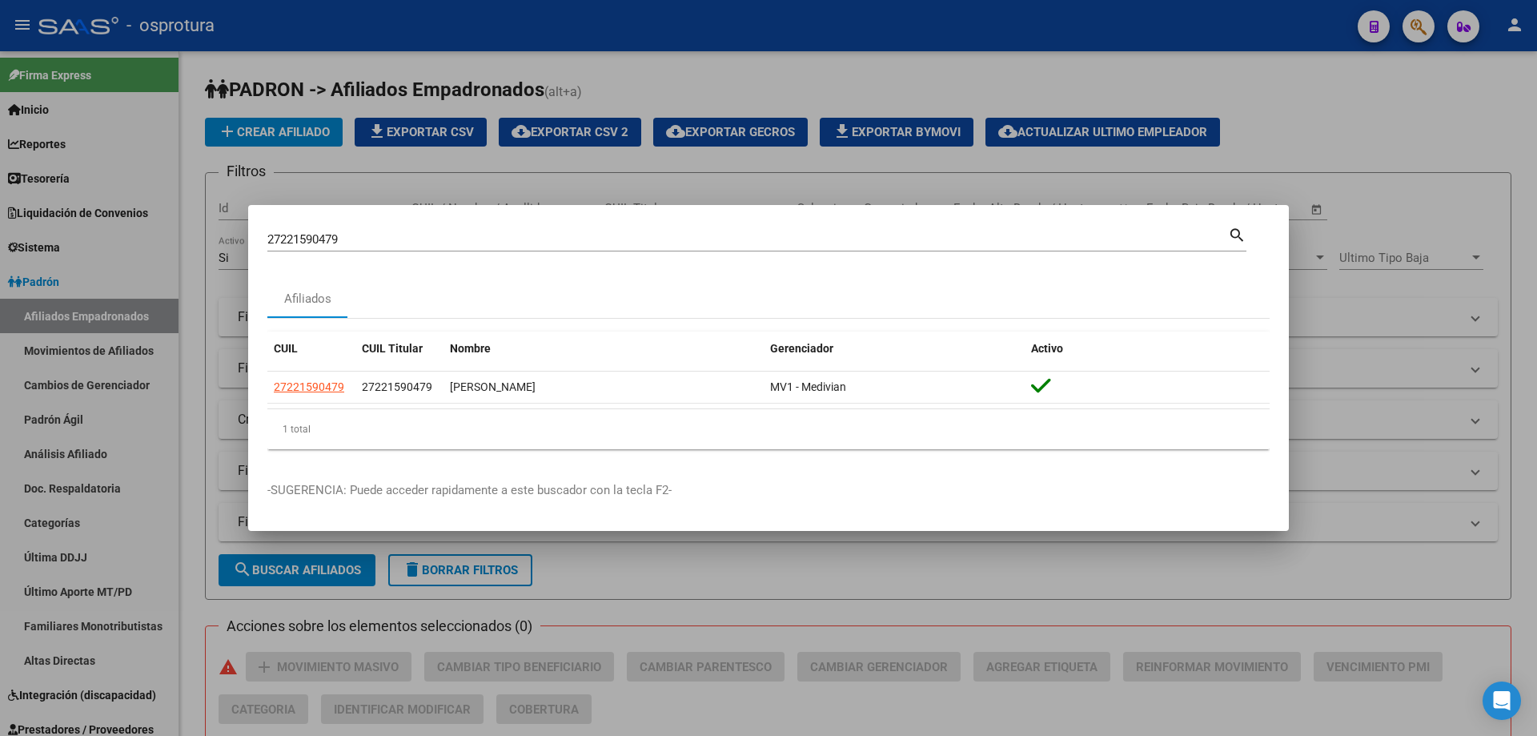
click at [456, 244] on input "27221590479" at bounding box center [747, 239] width 960 height 14
paste input "-22253787-3"
type input "27222537873"
